Goal: Task Accomplishment & Management: Manage account settings

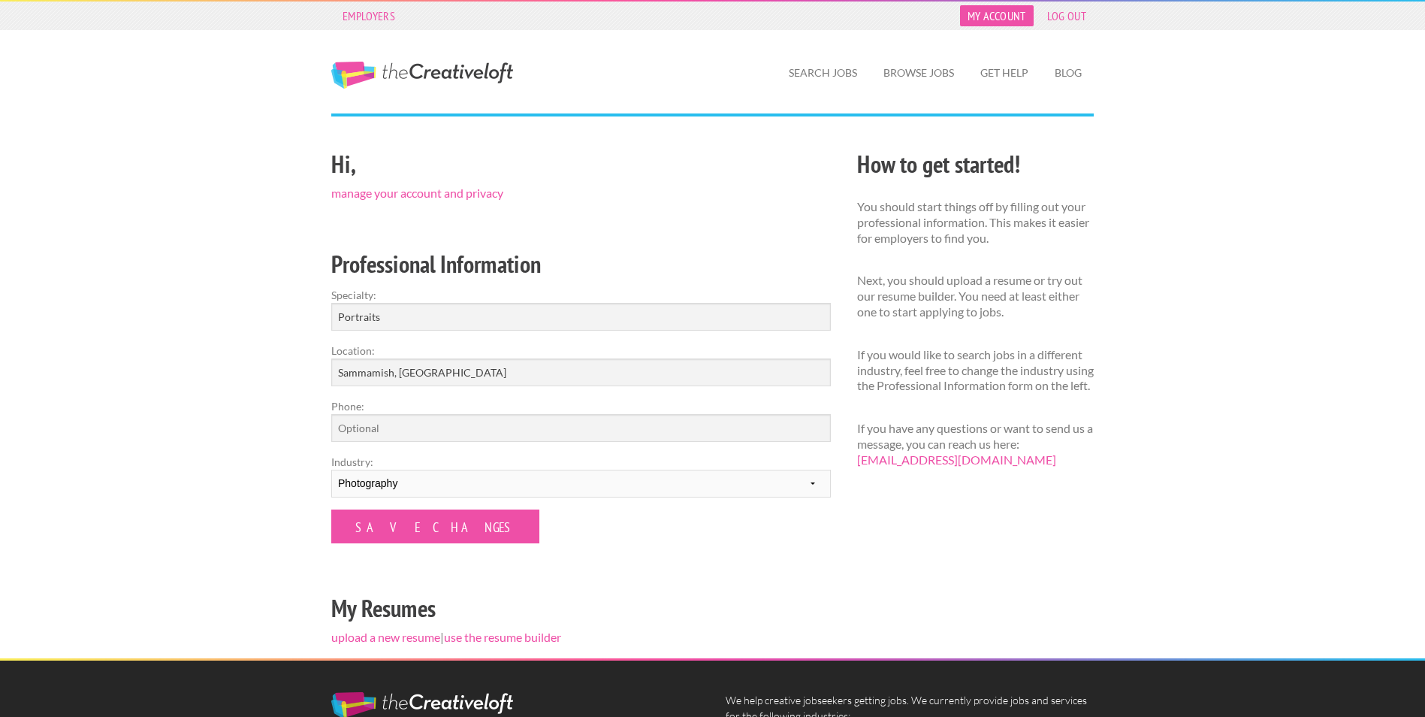
click at [1005, 23] on link "My Account" at bounding box center [997, 15] width 74 height 21
click at [1027, 72] on link "Get Help" at bounding box center [1004, 73] width 72 height 35
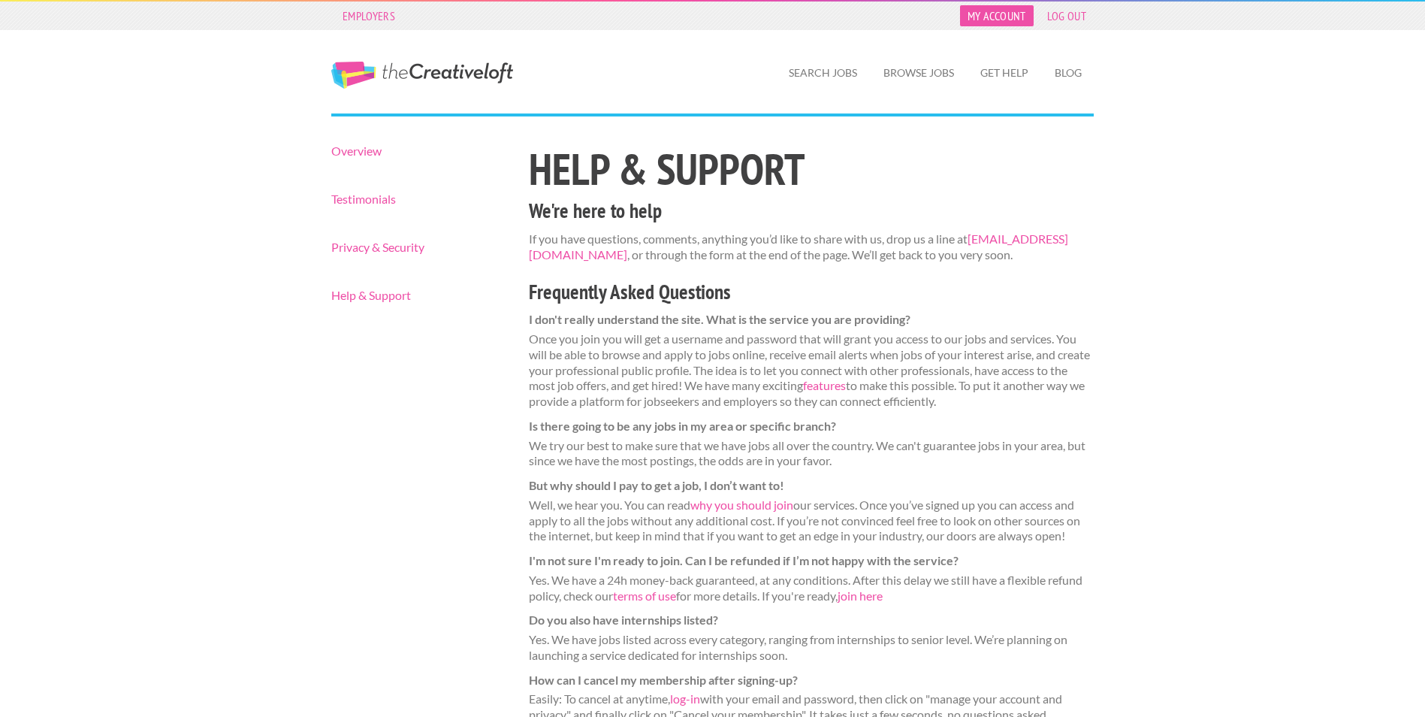
click at [1002, 17] on link "My Account" at bounding box center [997, 15] width 74 height 21
click at [409, 246] on link "Privacy & Security" at bounding box center [416, 247] width 171 height 12
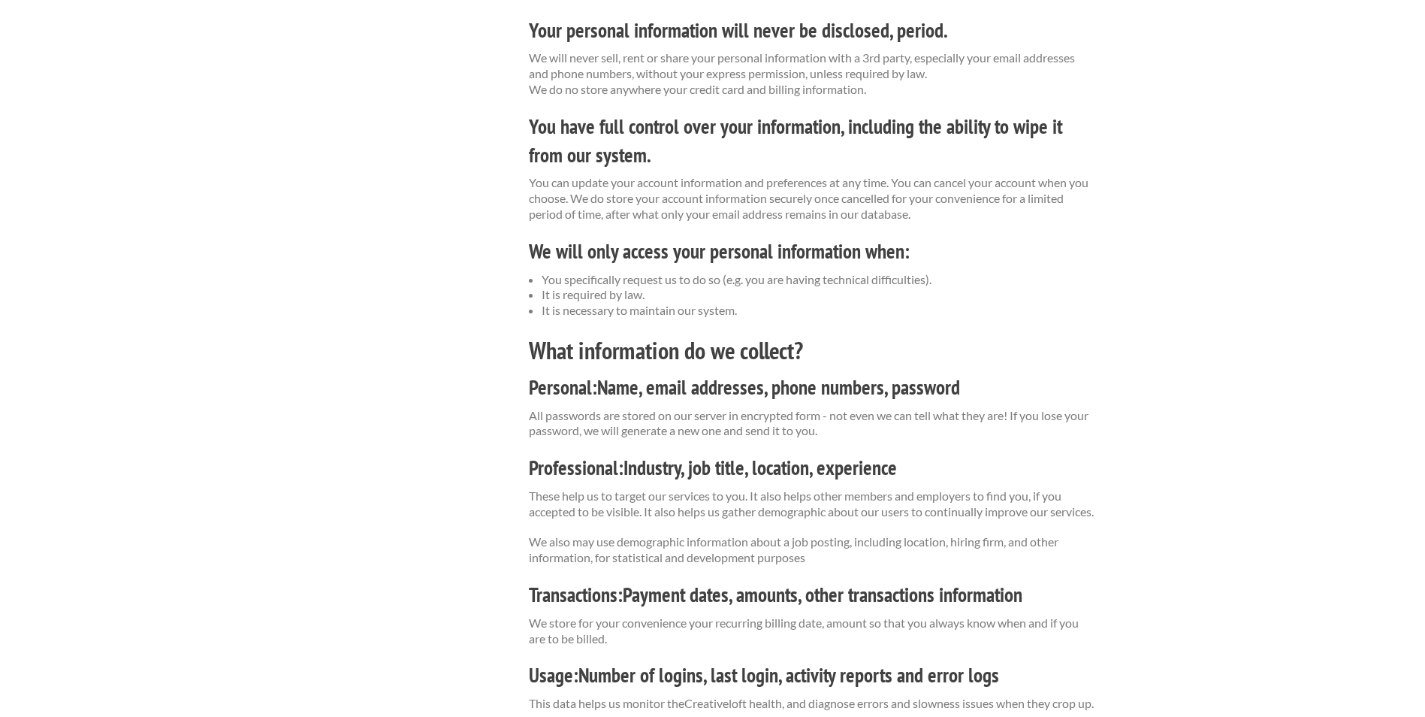
scroll to position [902, 0]
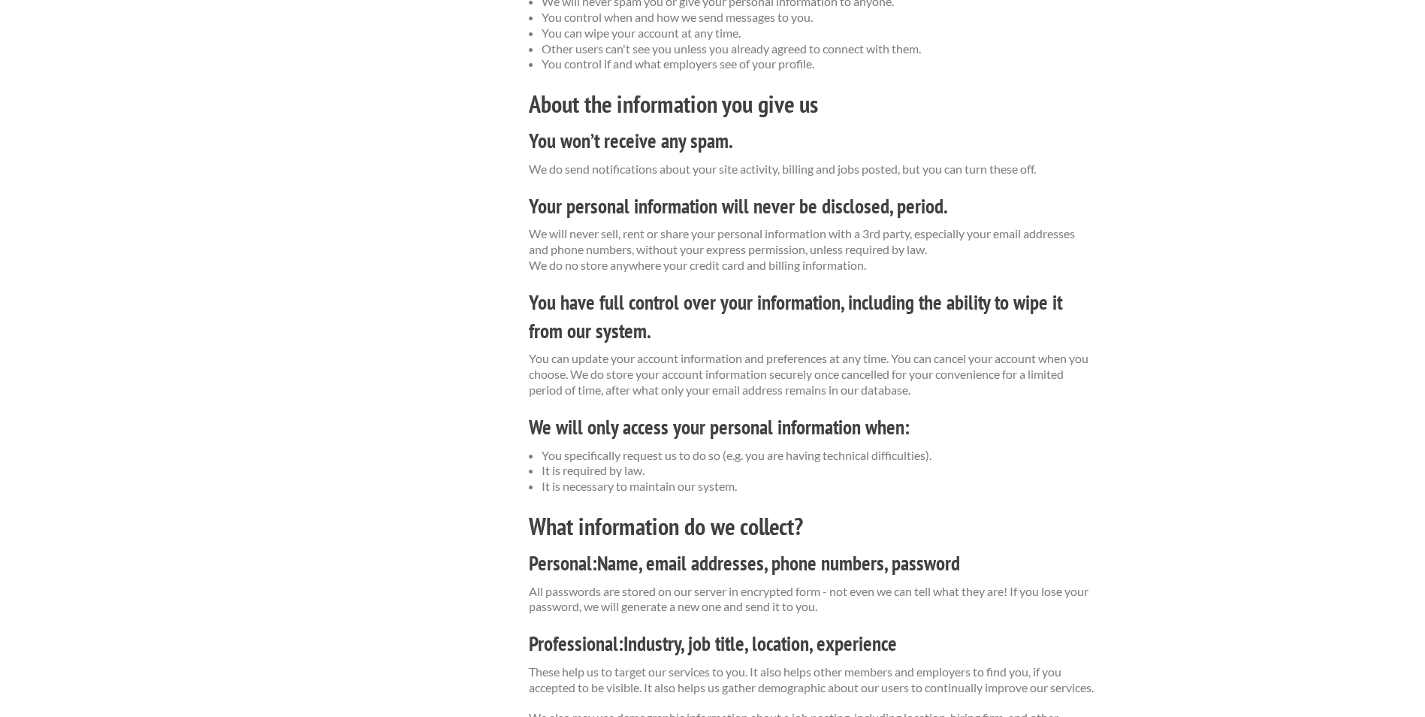
scroll to position [0, 0]
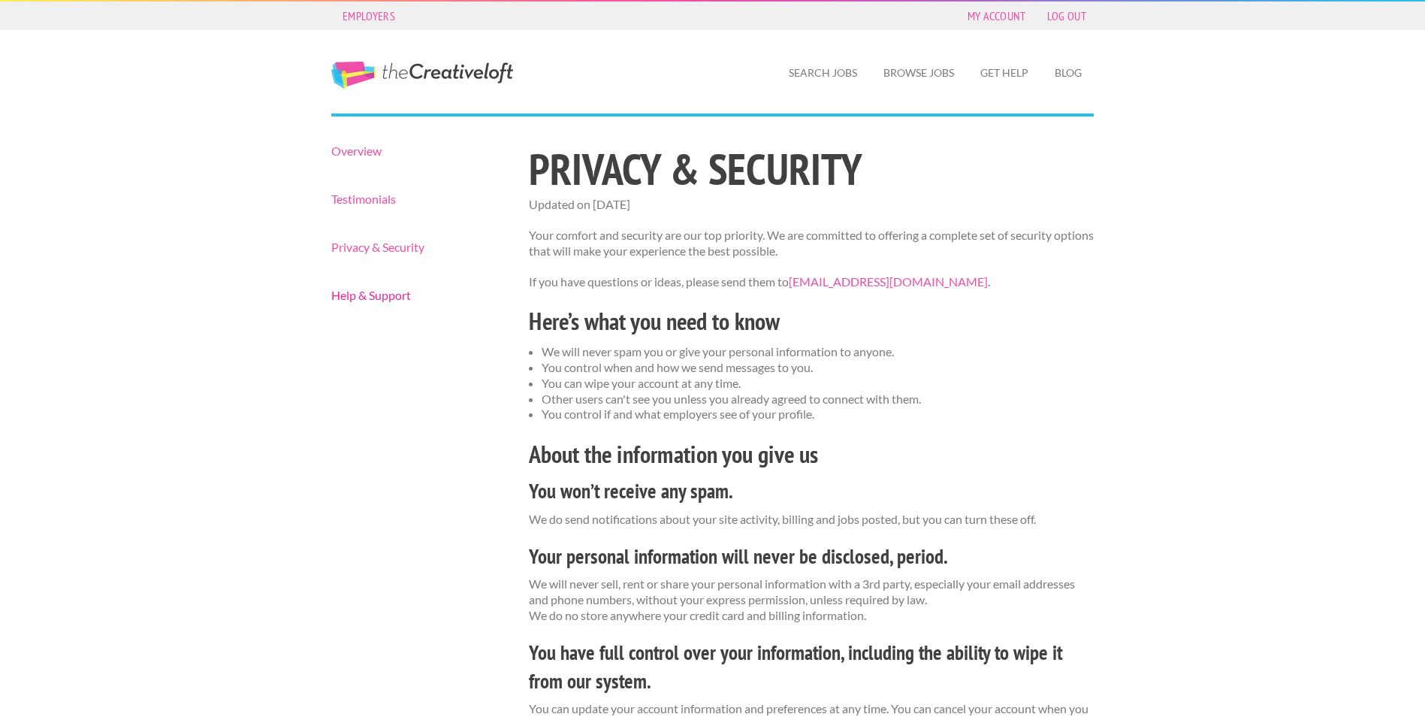
drag, startPoint x: 367, startPoint y: 292, endPoint x: 429, endPoint y: 307, distance: 63.4
click at [367, 292] on link "Help & Support" at bounding box center [416, 295] width 171 height 12
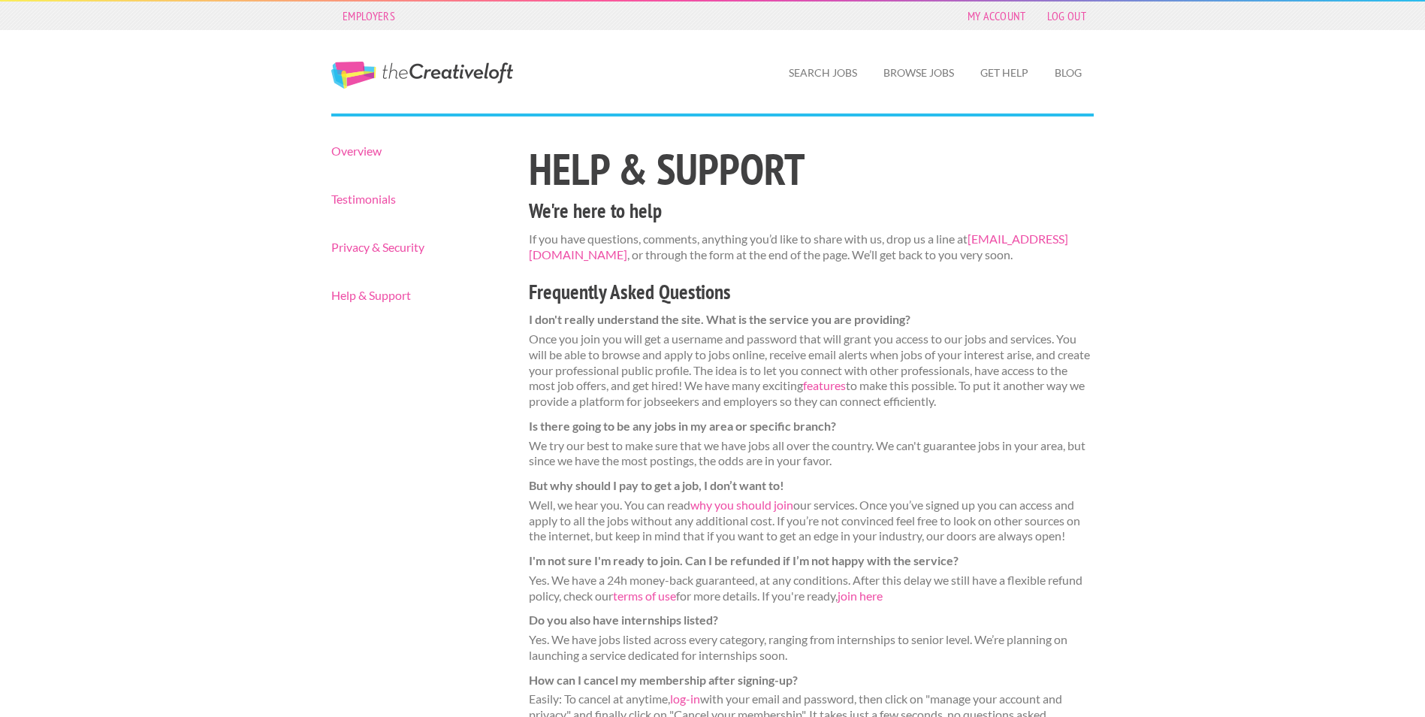
click at [389, 545] on div "Overview Testimonials Privacy & Security Help & Support Help & Support We're he…" at bounding box center [713, 561] width 789 height 832
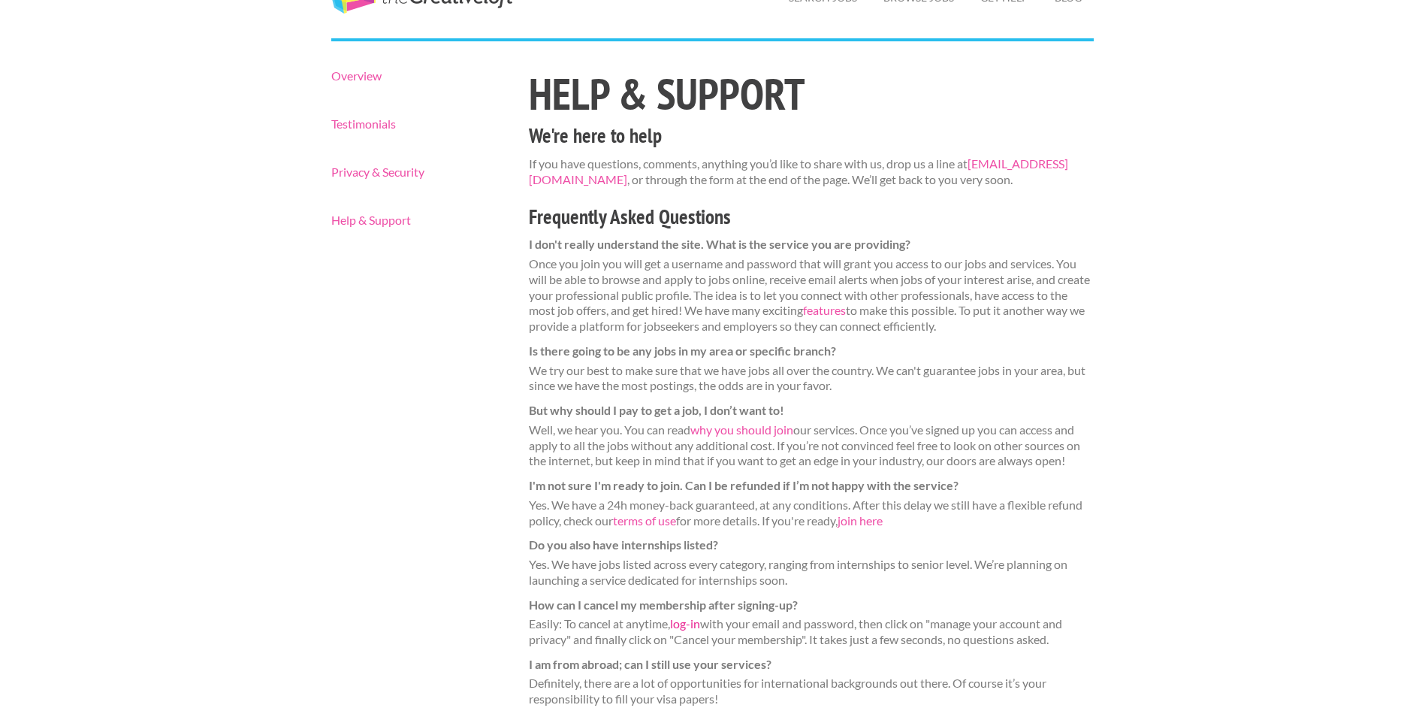
click at [684, 623] on link "log-in" at bounding box center [685, 623] width 30 height 14
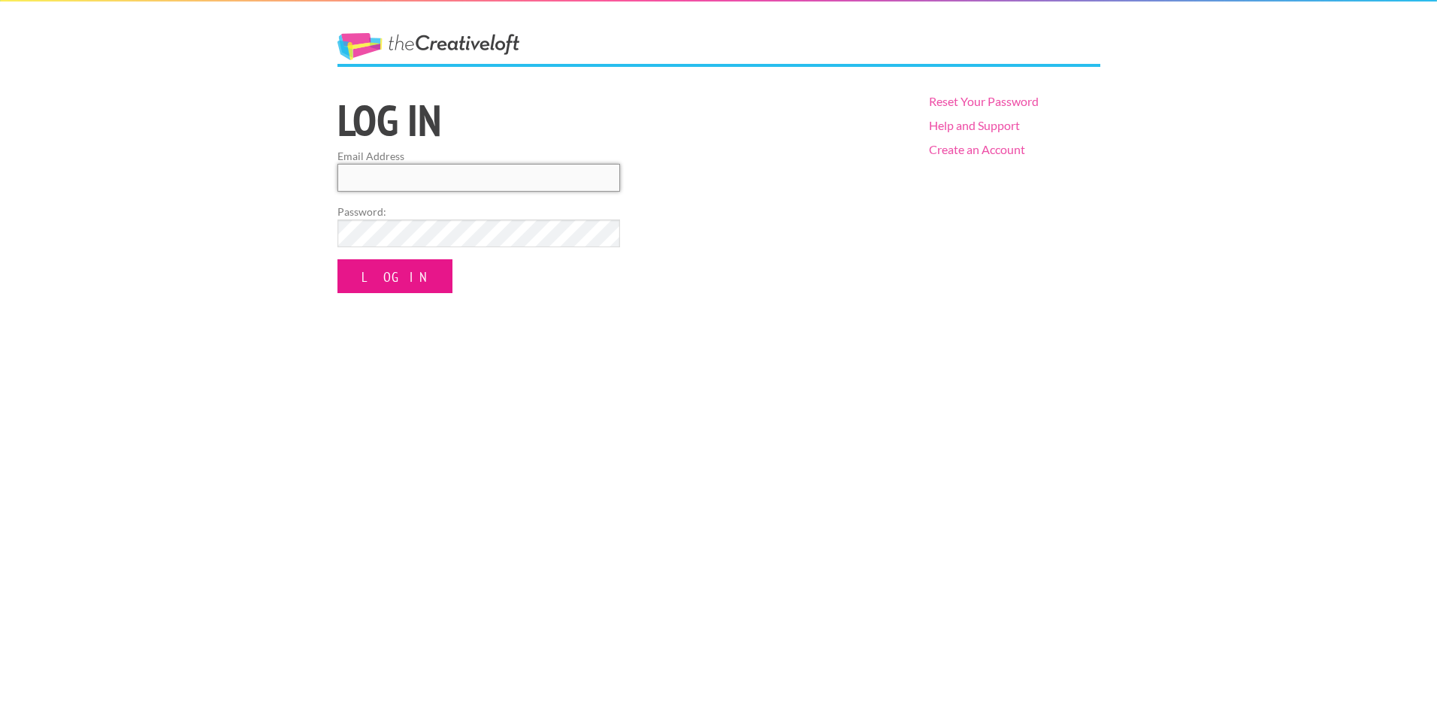
type input "[PERSON_NAME][EMAIL_ADDRESS][PERSON_NAME][DOMAIN_NAME]"
click at [379, 284] on input "Log In" at bounding box center [394, 276] width 115 height 34
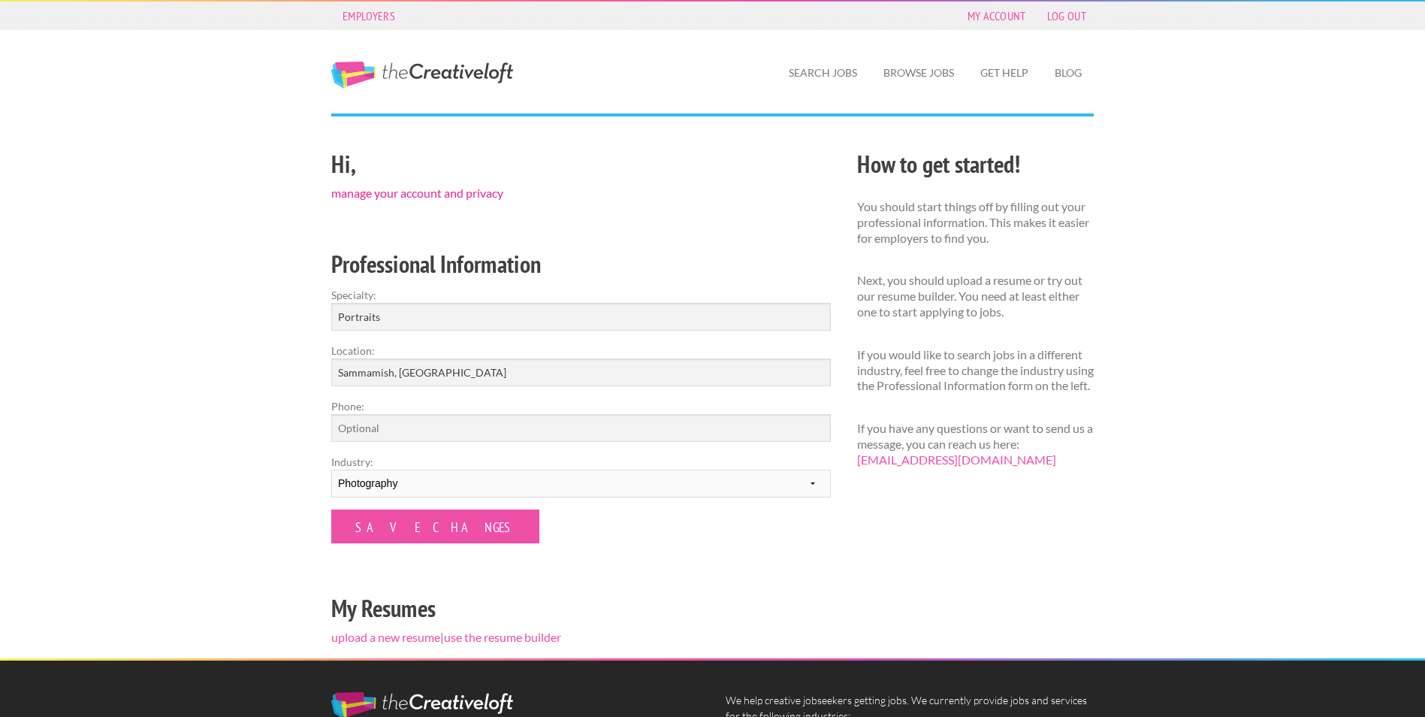
click at [364, 192] on link "manage your account and privacy" at bounding box center [417, 193] width 172 height 14
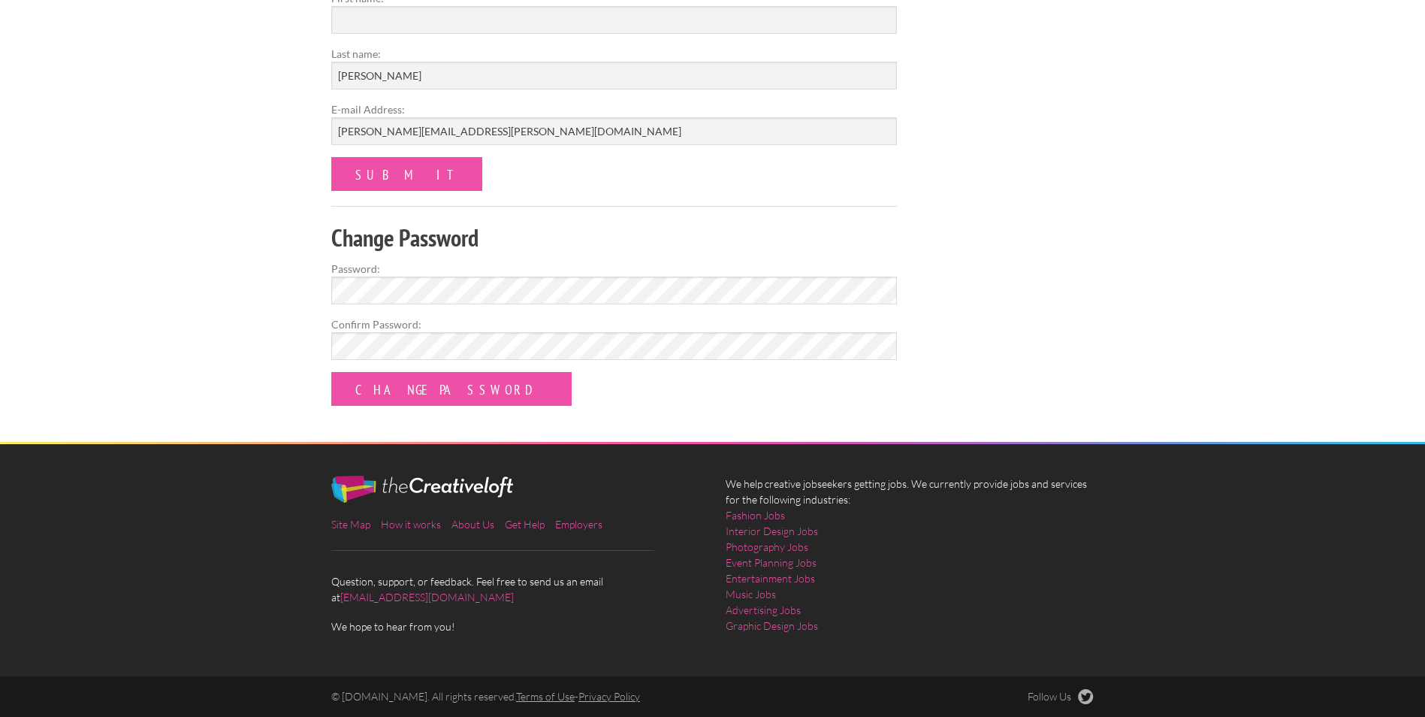
scroll to position [98, 0]
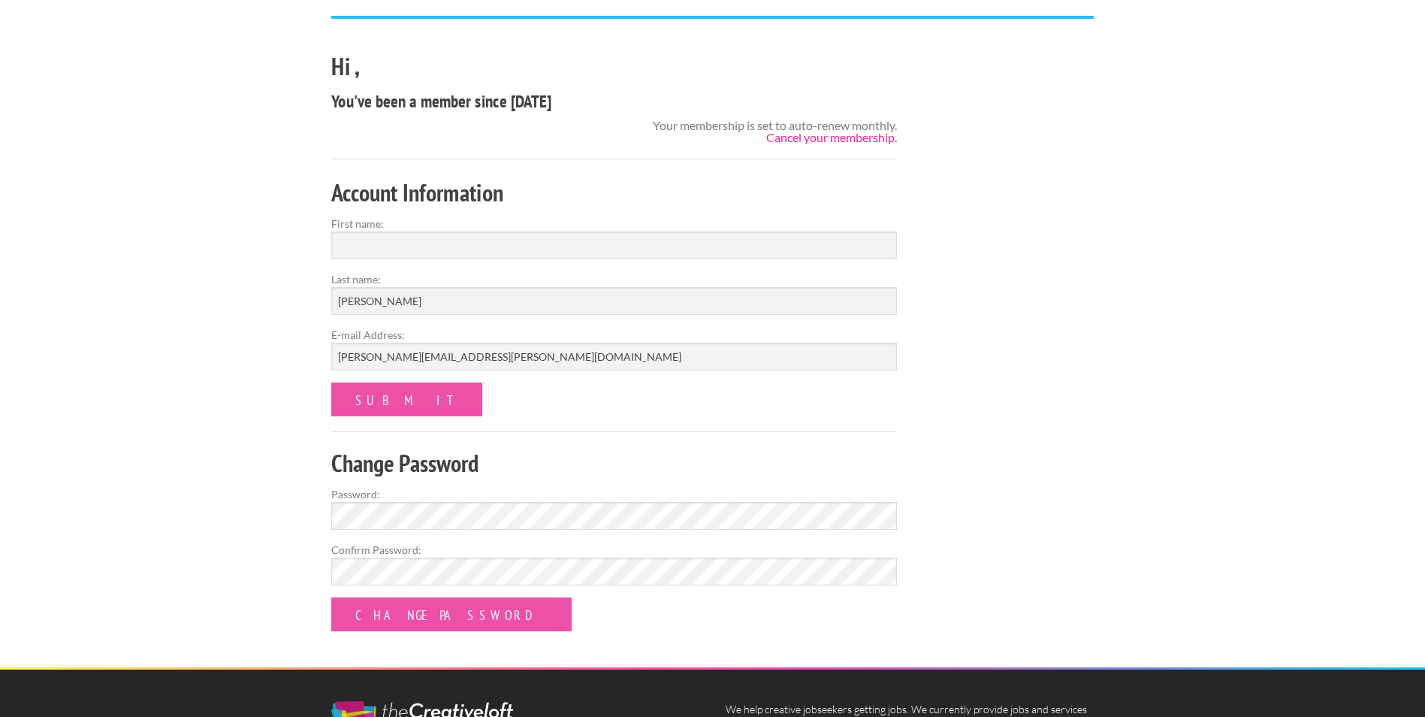
click at [814, 132] on link "Cancel your membership." at bounding box center [831, 137] width 131 height 14
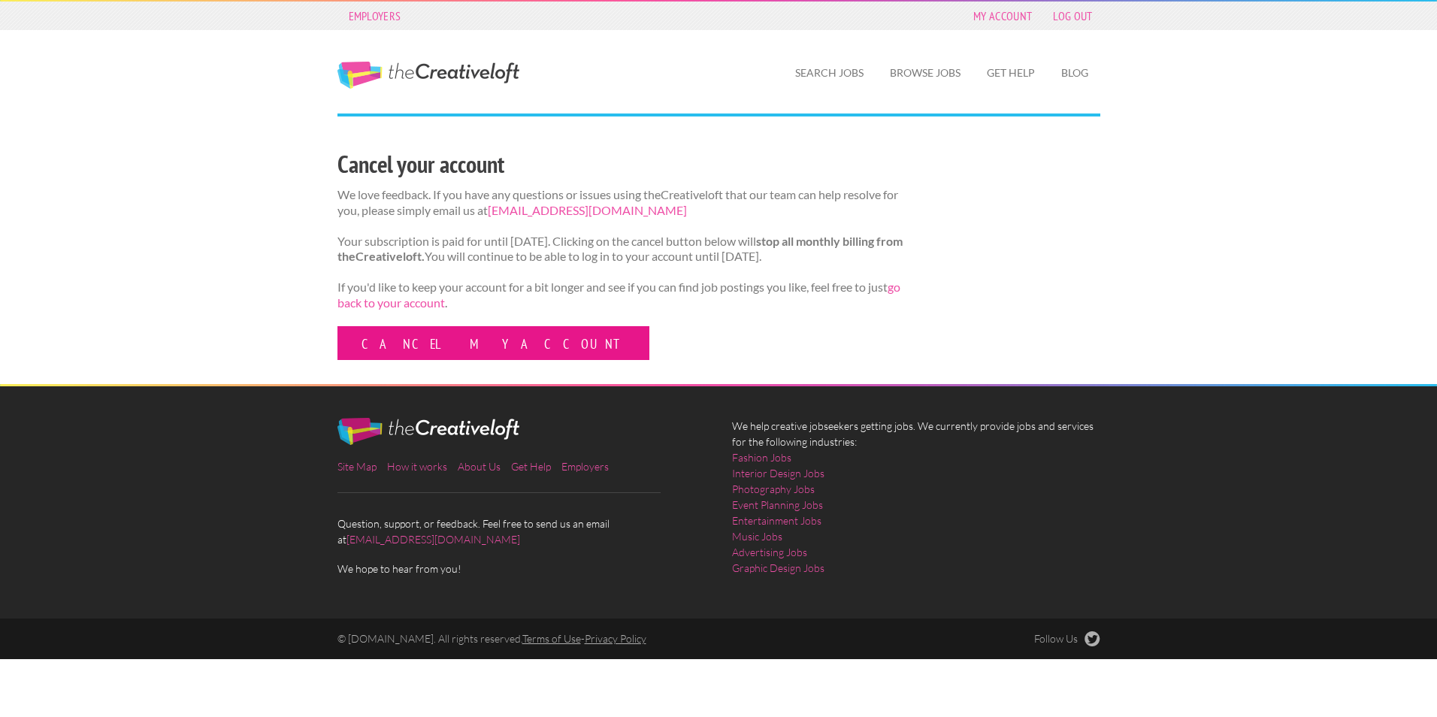
click at [391, 358] on link "Cancel my account" at bounding box center [493, 343] width 312 height 34
